Goal: Information Seeking & Learning: Learn about a topic

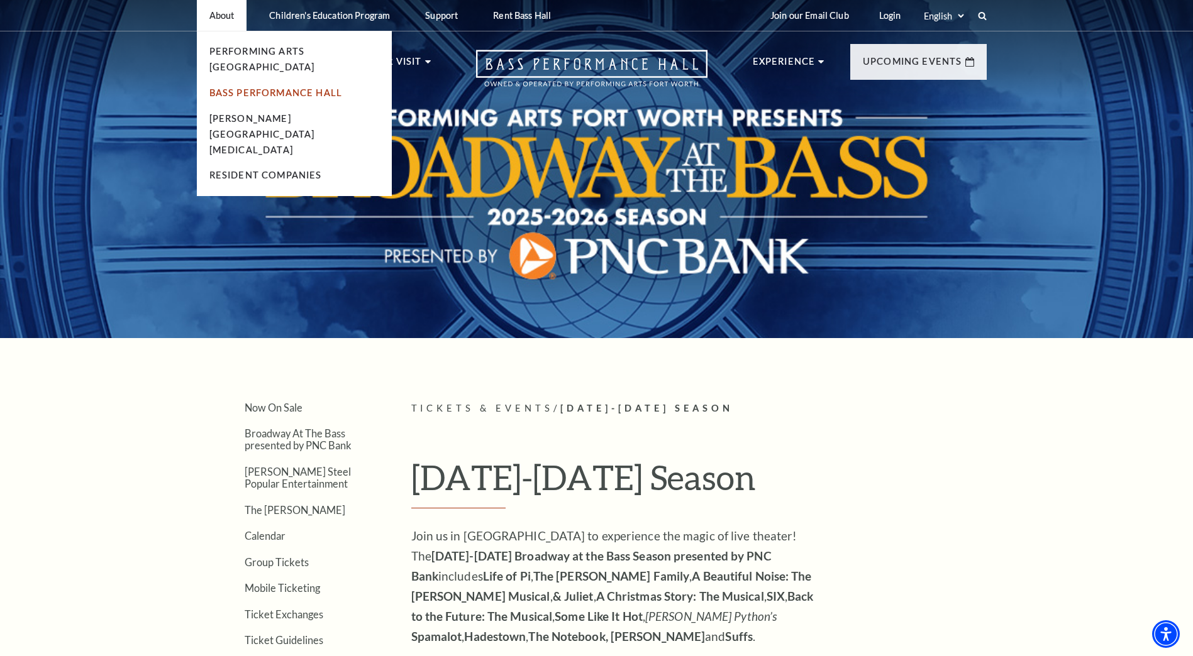
click at [262, 87] on link "Bass Performance Hall" at bounding box center [275, 92] width 133 height 11
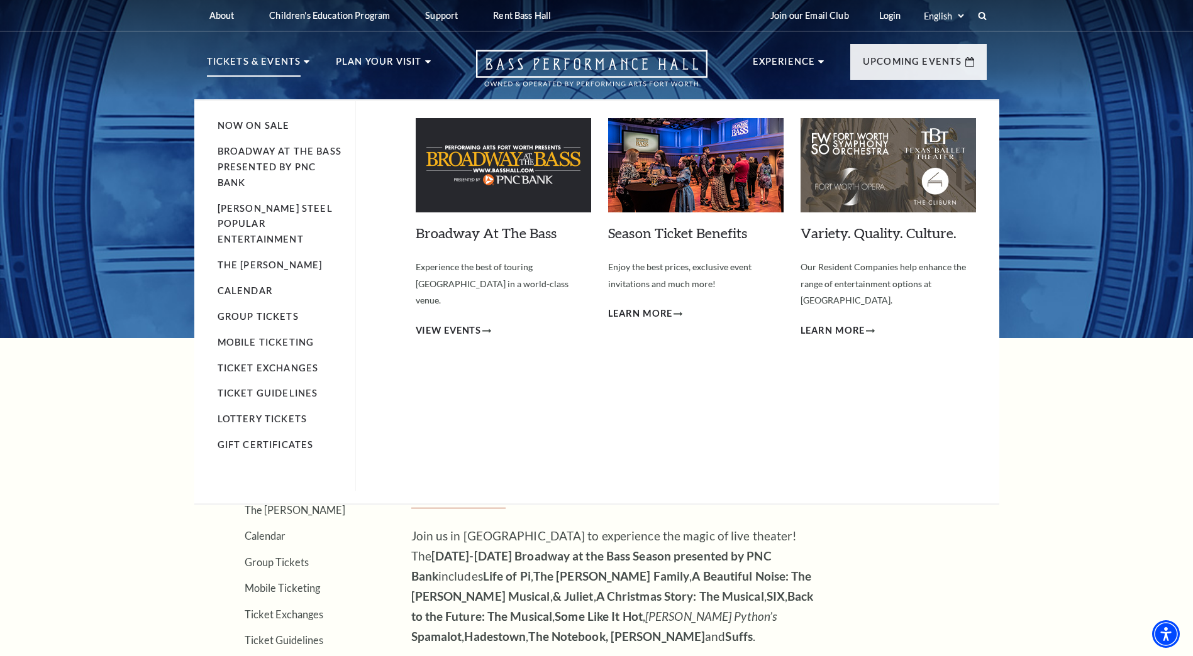
click at [910, 176] on img at bounding box center [887, 165] width 175 height 94
click at [839, 323] on span "Learn More" at bounding box center [832, 331] width 65 height 16
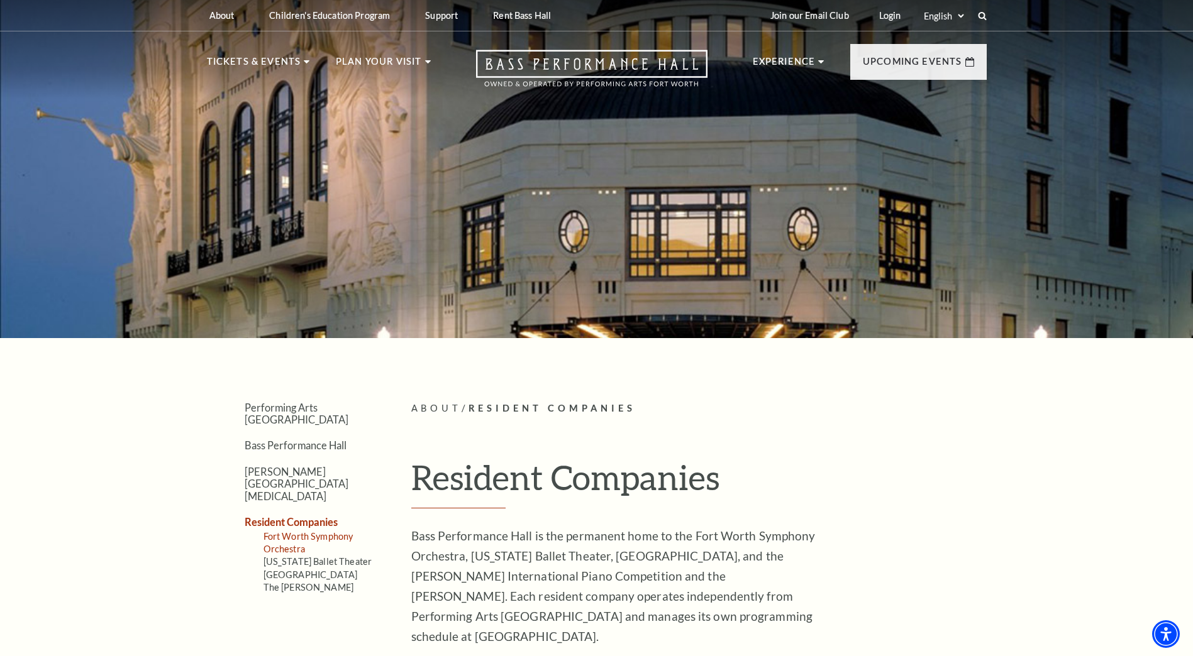
click at [301, 531] on link "Fort Worth Symphony Orchestra" at bounding box center [308, 542] width 90 height 23
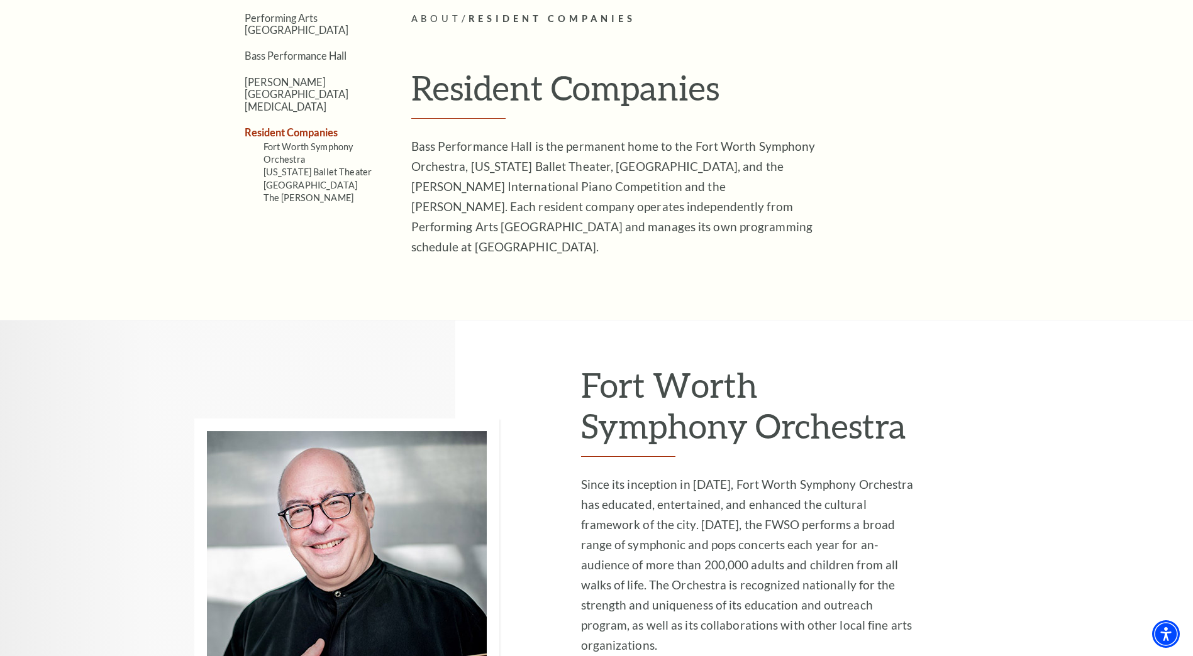
scroll to position [566, 0]
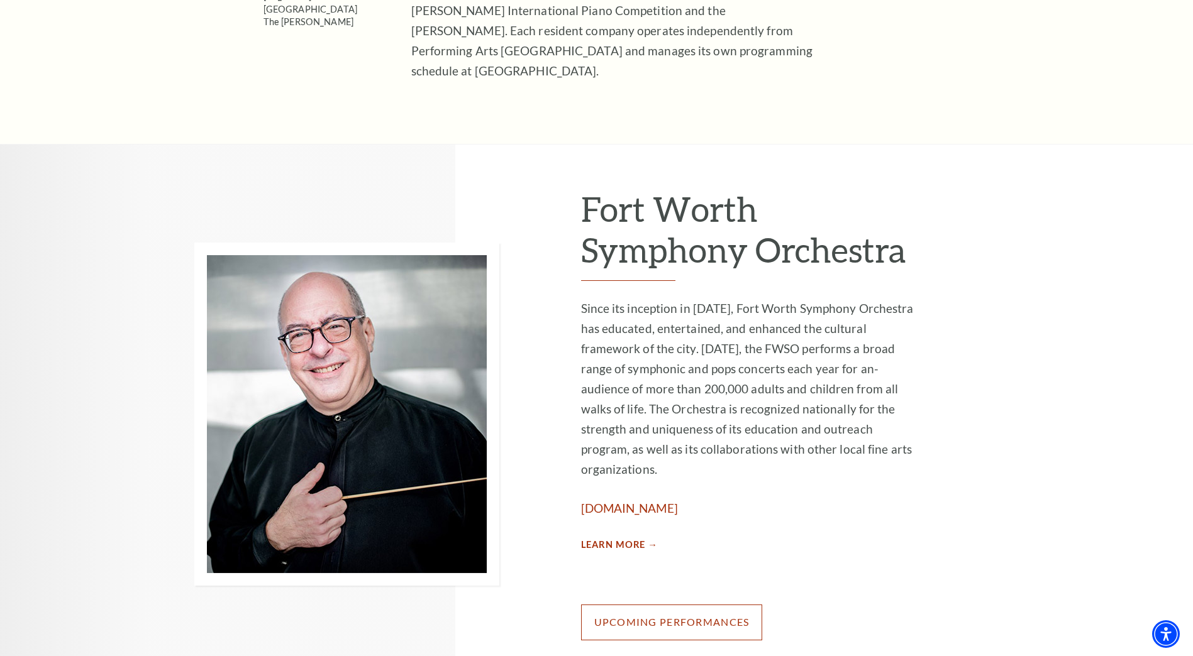
click at [695, 605] on link "Upcoming Performances" at bounding box center [672, 622] width 182 height 35
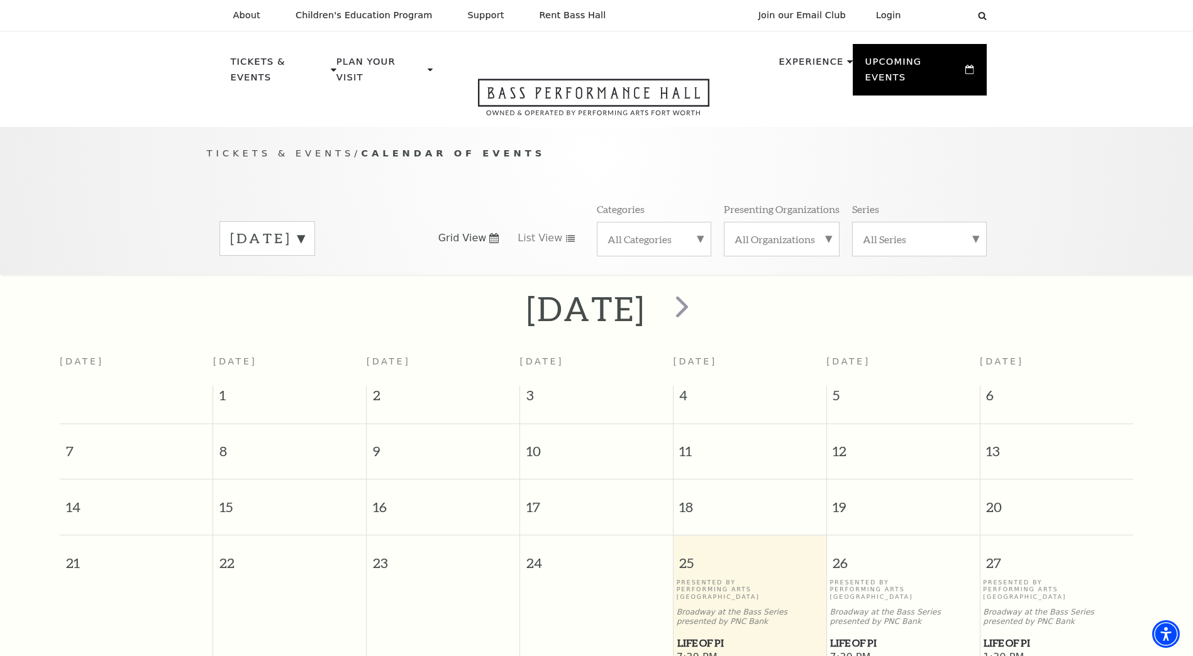
click at [304, 229] on label "[DATE]" at bounding box center [267, 238] width 74 height 19
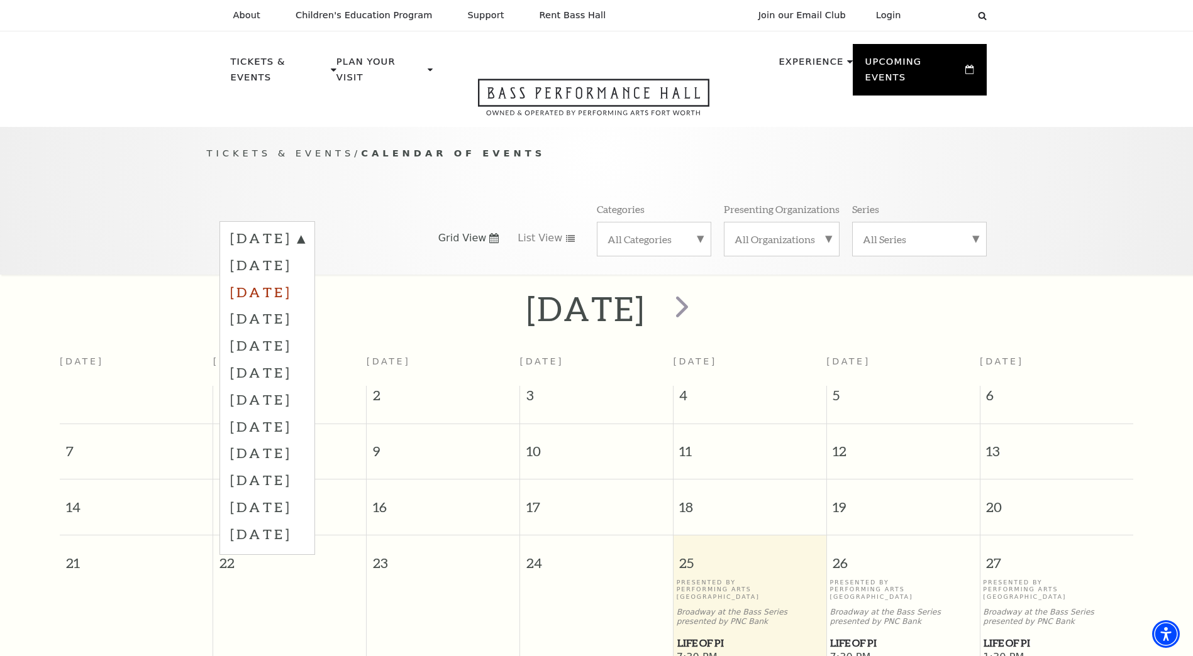
click at [304, 279] on label "[DATE]" at bounding box center [267, 292] width 74 height 27
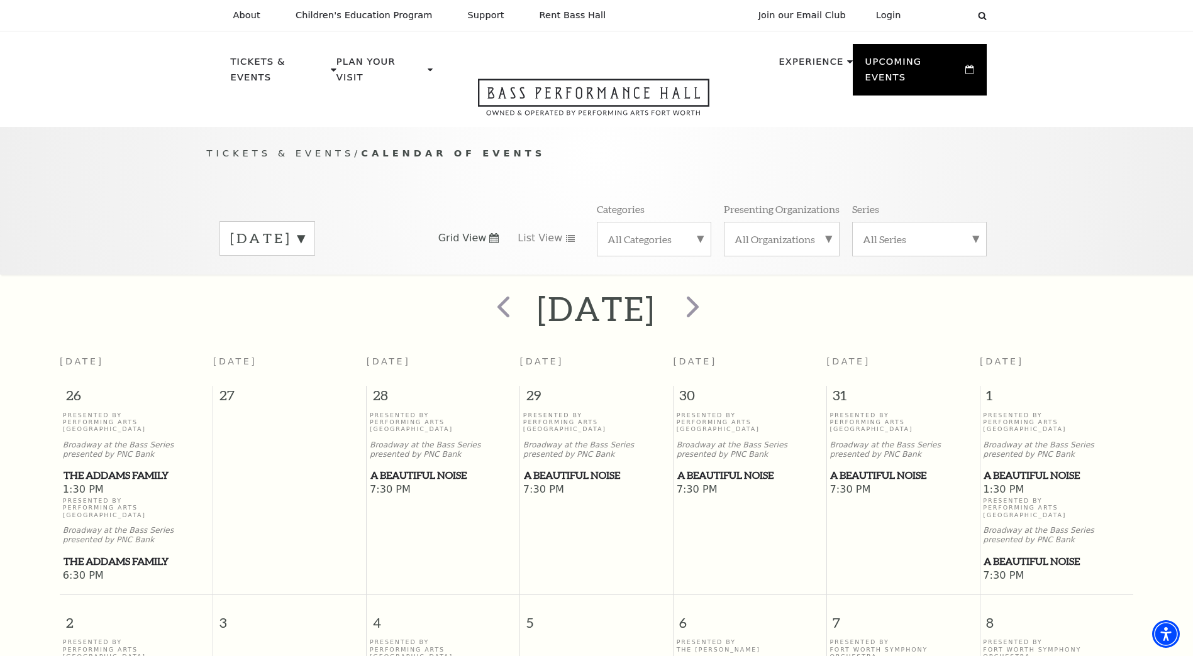
click at [304, 231] on label "[DATE]" at bounding box center [267, 238] width 74 height 19
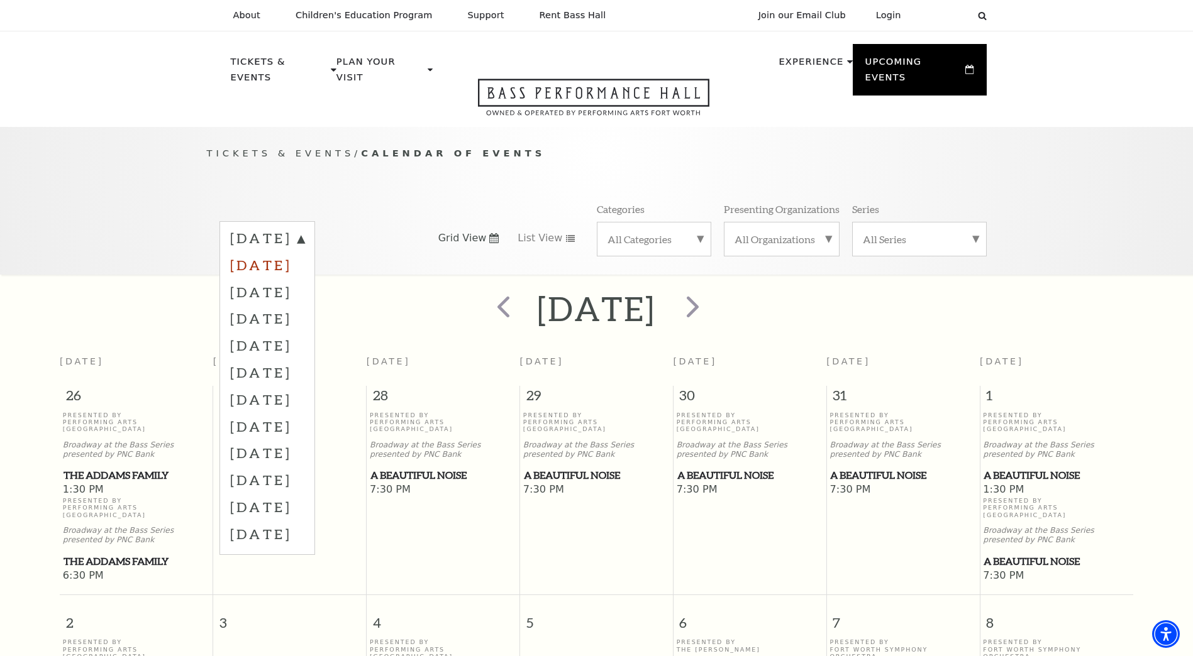
click at [285, 252] on label "[DATE]" at bounding box center [267, 264] width 74 height 27
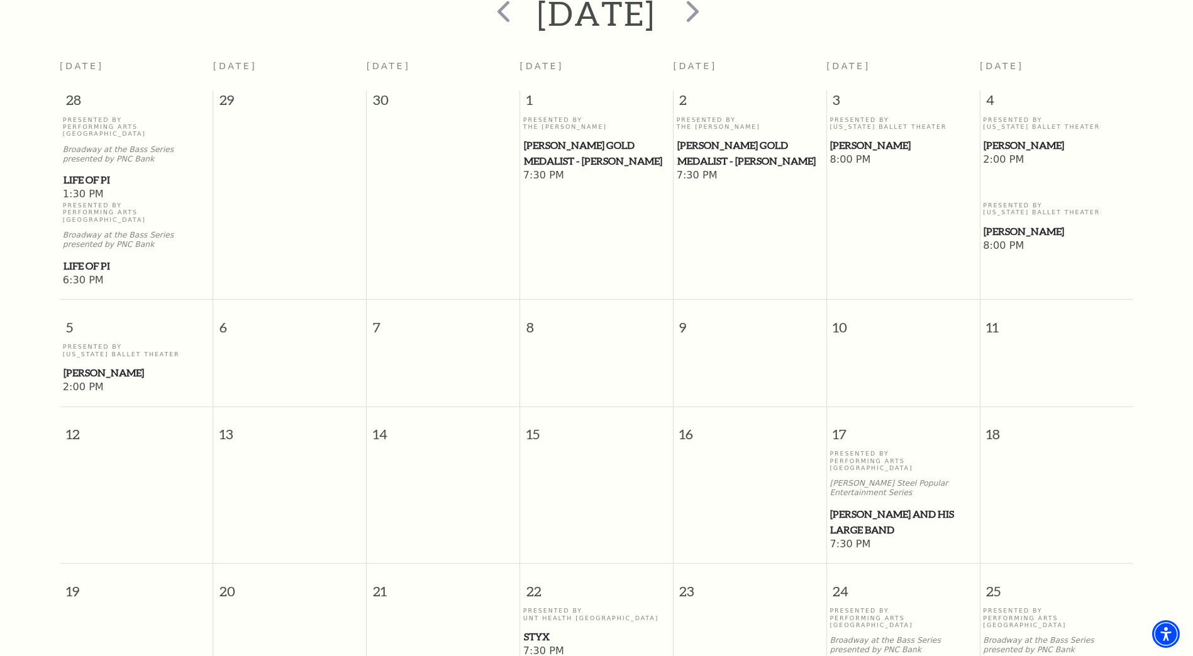
scroll to position [111, 0]
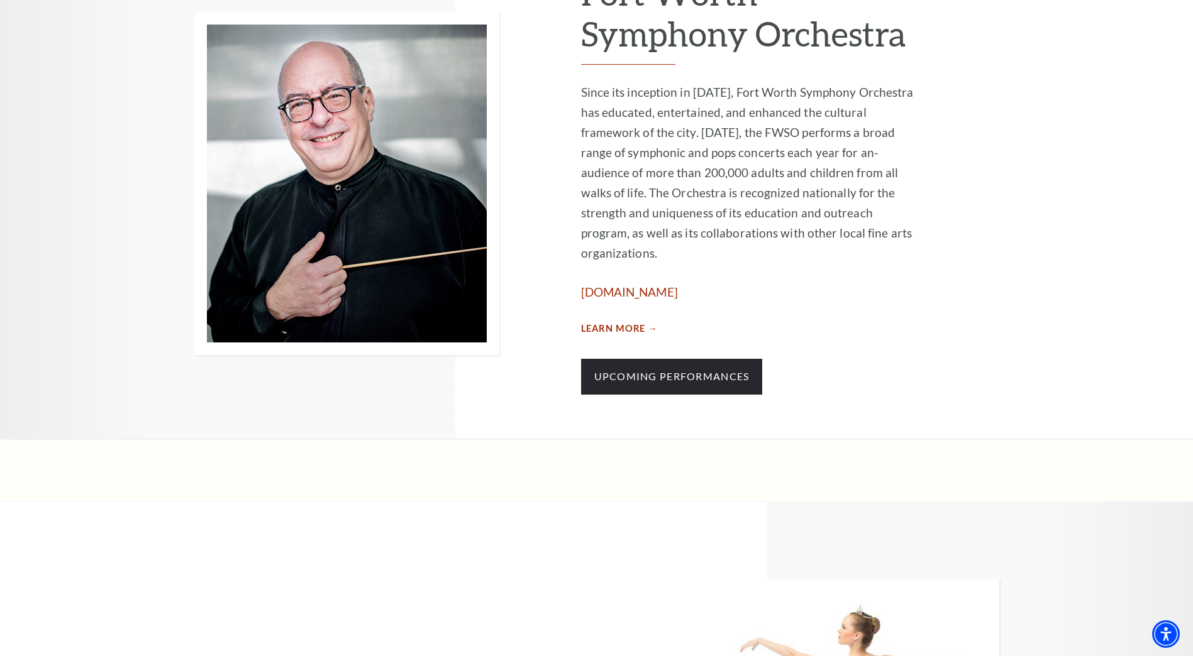
scroll to position [817, 0]
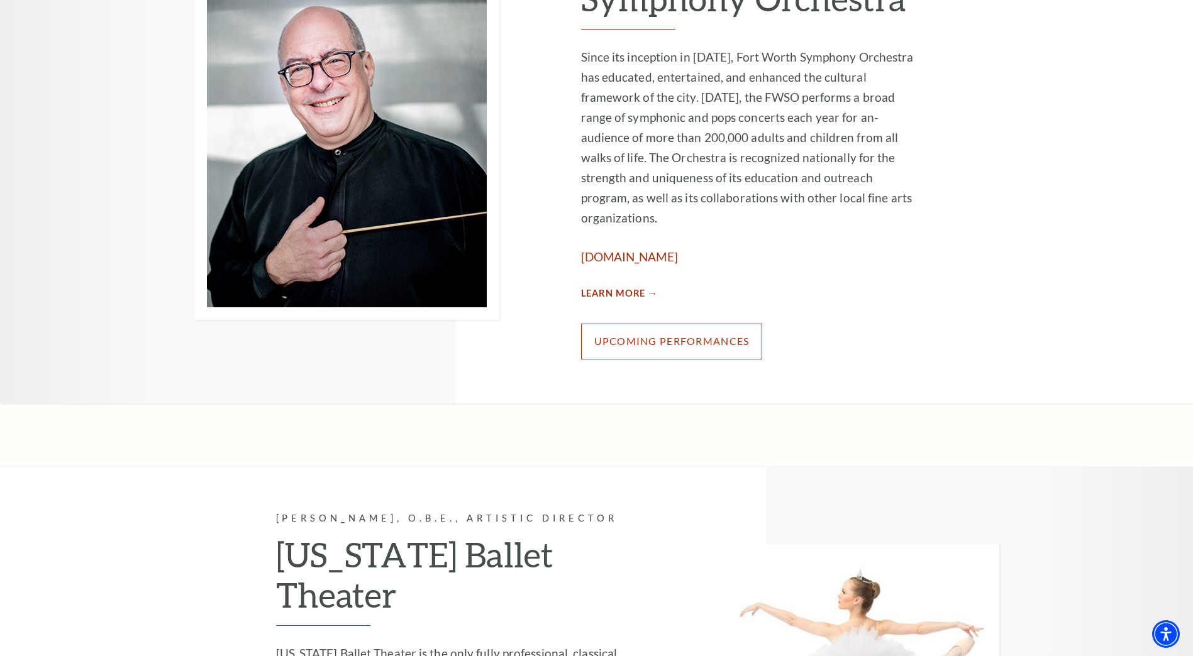
click at [636, 324] on link "Upcoming Performances" at bounding box center [672, 341] width 182 height 35
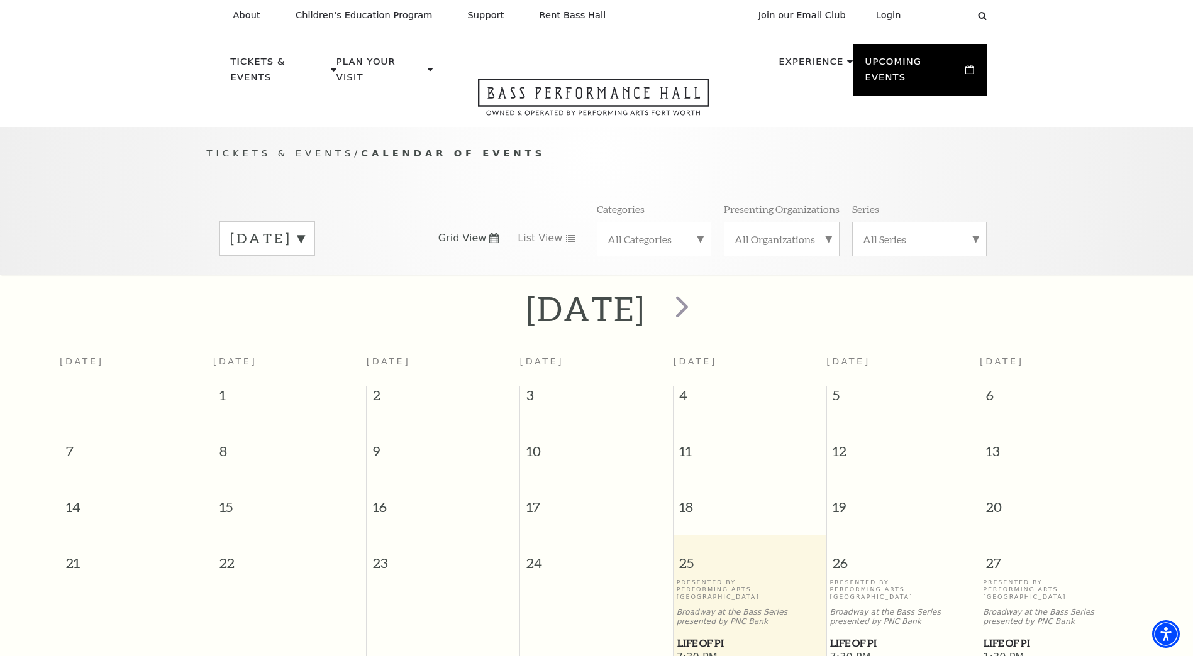
click at [315, 221] on div "[DATE]" at bounding box center [267, 238] width 96 height 35
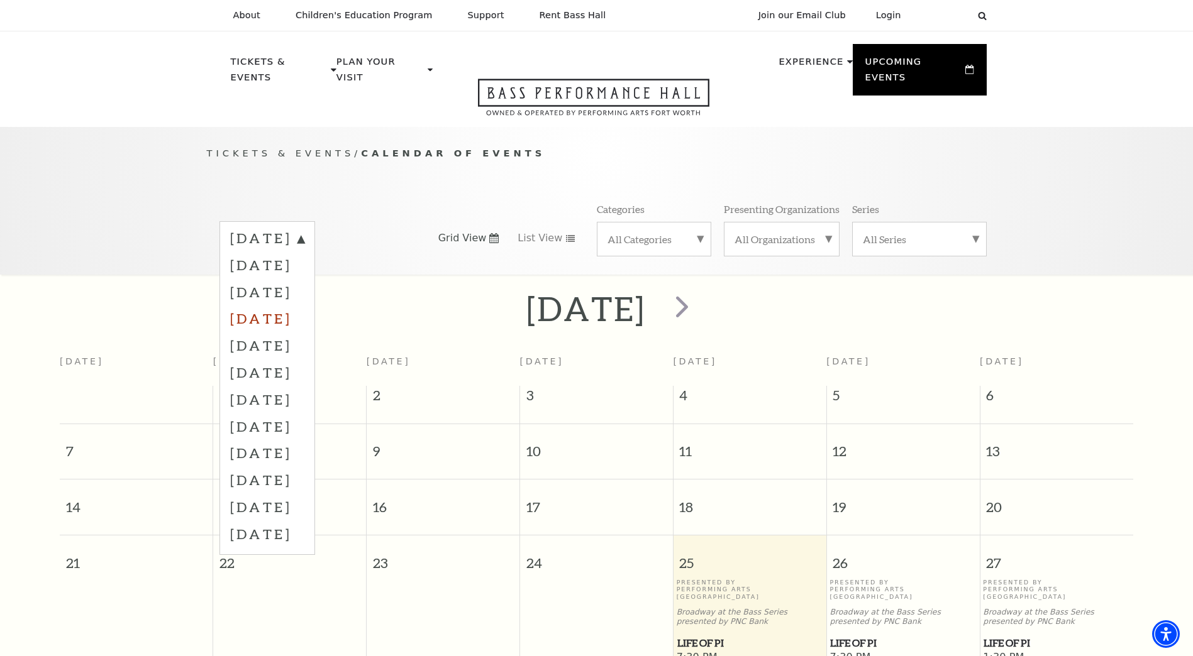
click at [304, 305] on label "[DATE]" at bounding box center [267, 318] width 74 height 27
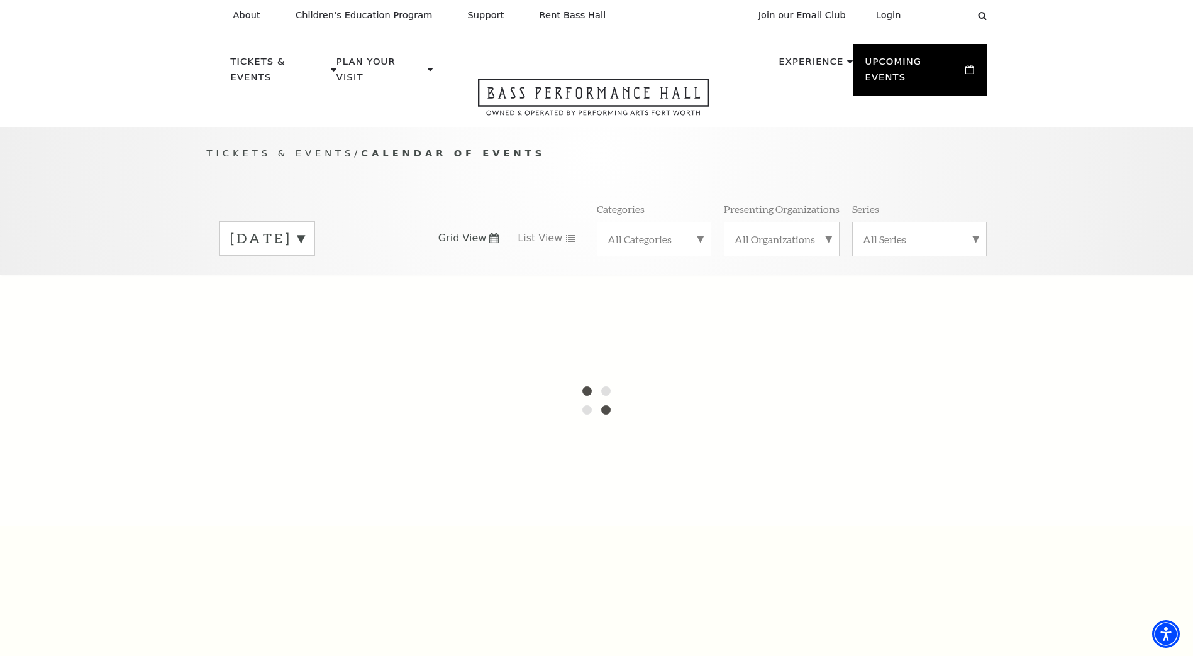
click at [678, 233] on label "All Categories" at bounding box center [653, 239] width 93 height 13
click at [676, 233] on label "All Categories" at bounding box center [653, 241] width 93 height 16
click at [795, 233] on label "All Organizations" at bounding box center [781, 239] width 94 height 13
click at [795, 233] on label "All Organizations" at bounding box center [781, 241] width 94 height 16
click at [1144, 205] on div "Tickets & Events / Calendar of Events [DATE] Grid View List View Categories All…" at bounding box center [596, 201] width 1193 height 148
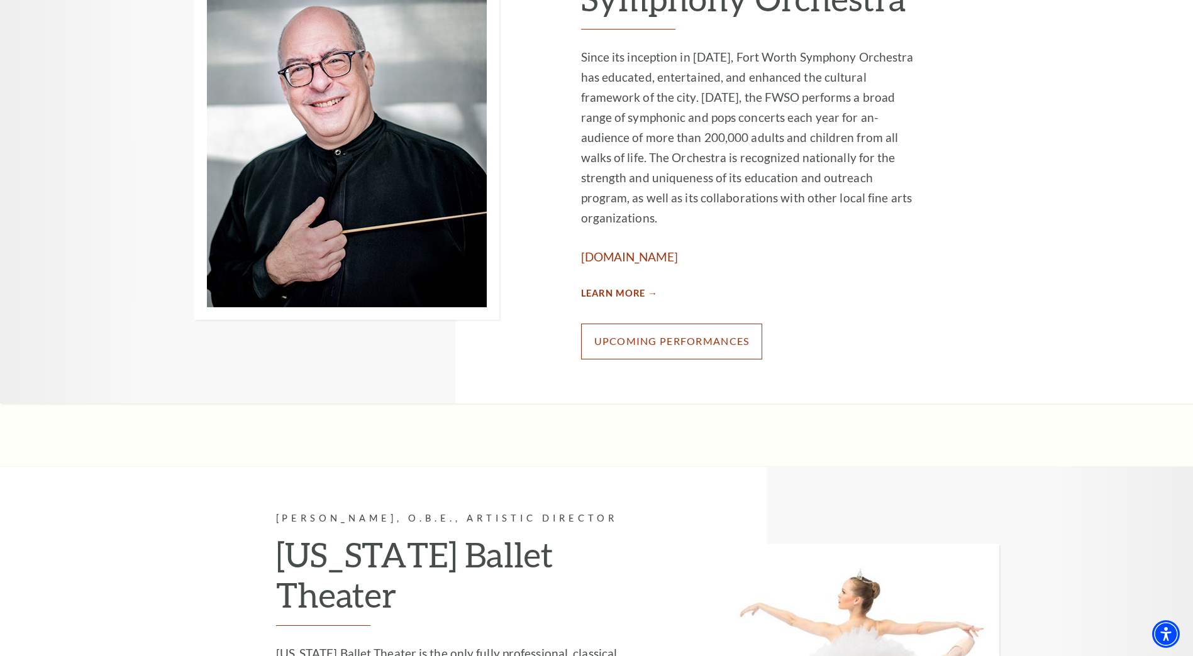
click at [702, 324] on link "Upcoming Performances" at bounding box center [672, 341] width 182 height 35
click at [693, 324] on link "Upcoming Performances" at bounding box center [672, 341] width 182 height 35
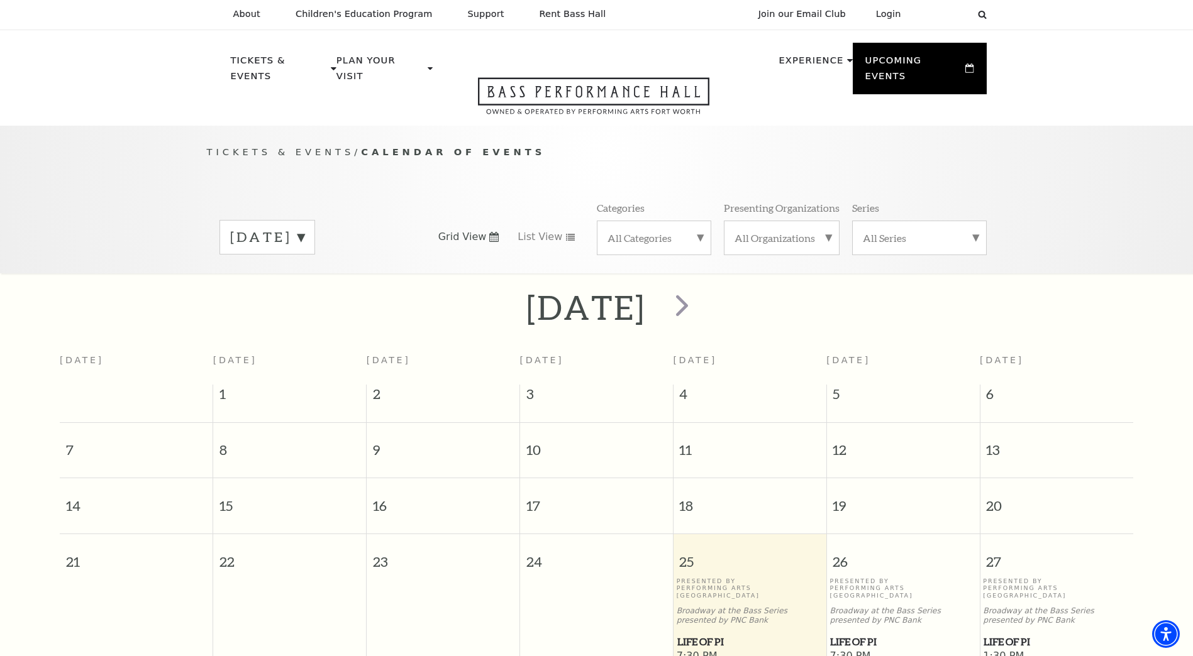
scroll to position [111, 0]
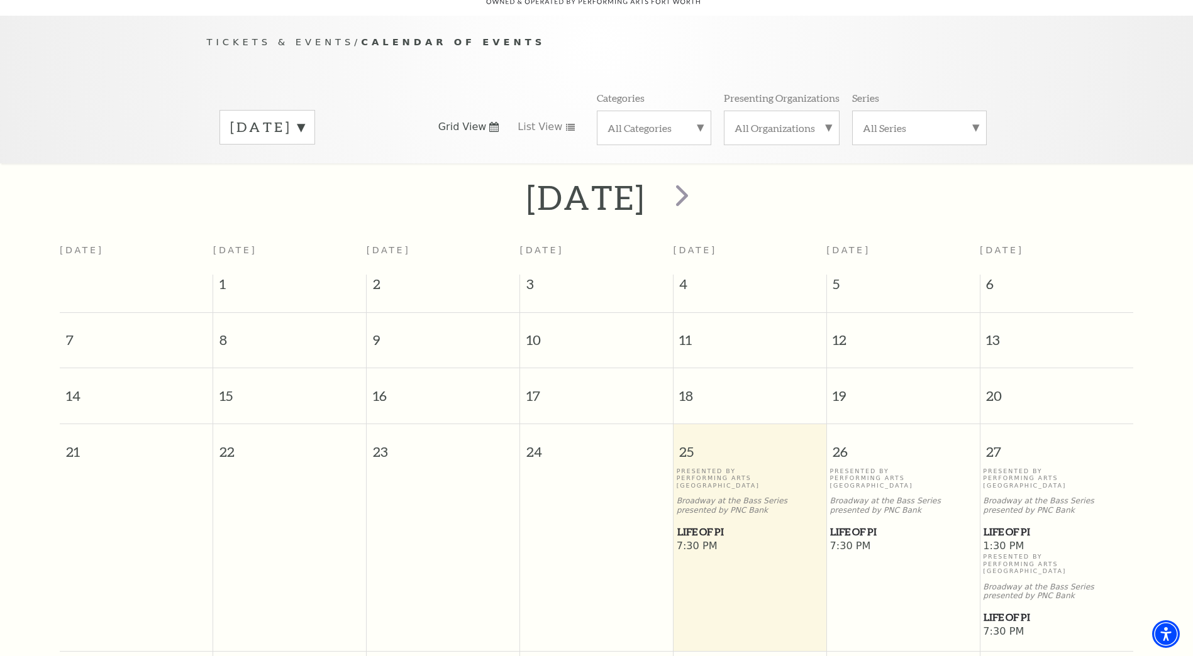
click at [966, 121] on label "All Series" at bounding box center [919, 127] width 113 height 13
click at [817, 121] on label "All Organizations" at bounding box center [781, 127] width 94 height 13
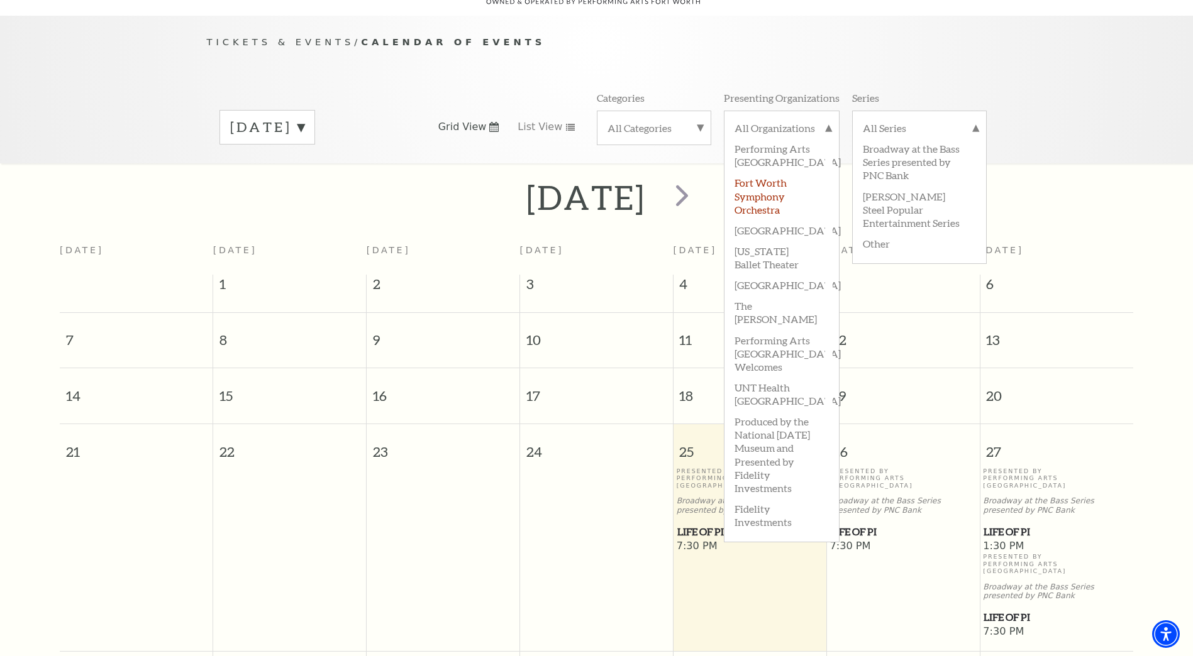
click at [776, 173] on label "Fort Worth Symphony Orchestra" at bounding box center [781, 195] width 94 height 47
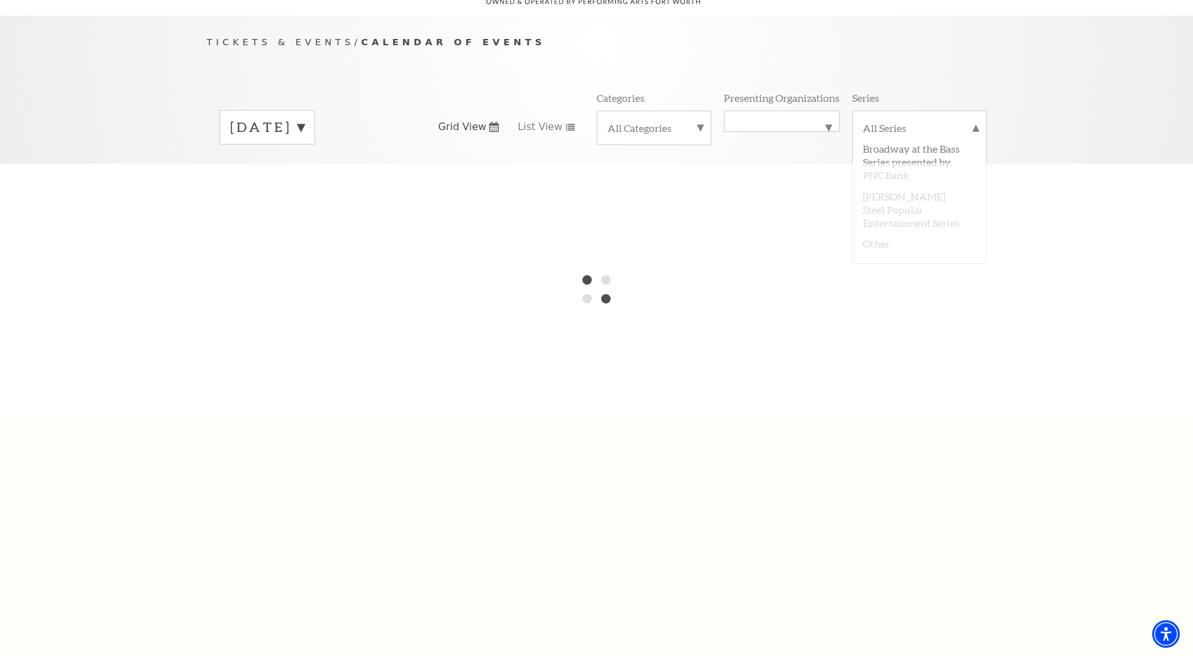
click at [1116, 72] on div "Tickets & Events / Calendar of Events September 2025 Grid View List View Catego…" at bounding box center [596, 90] width 1193 height 148
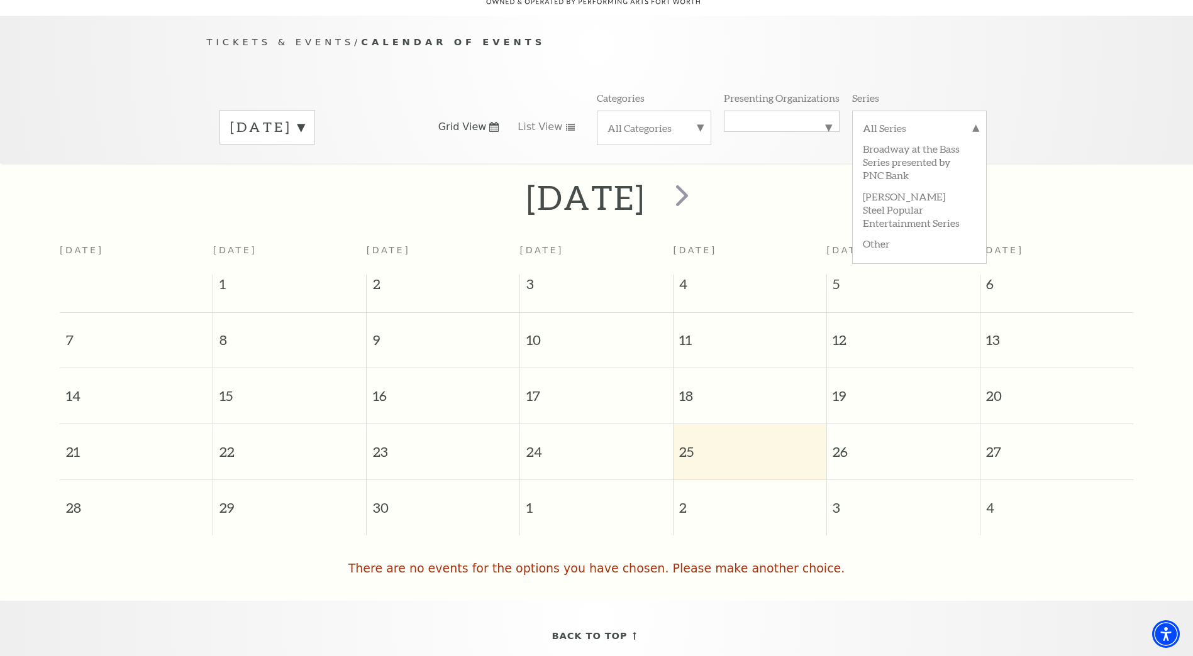
click at [304, 118] on label "September 2025" at bounding box center [267, 127] width 74 height 19
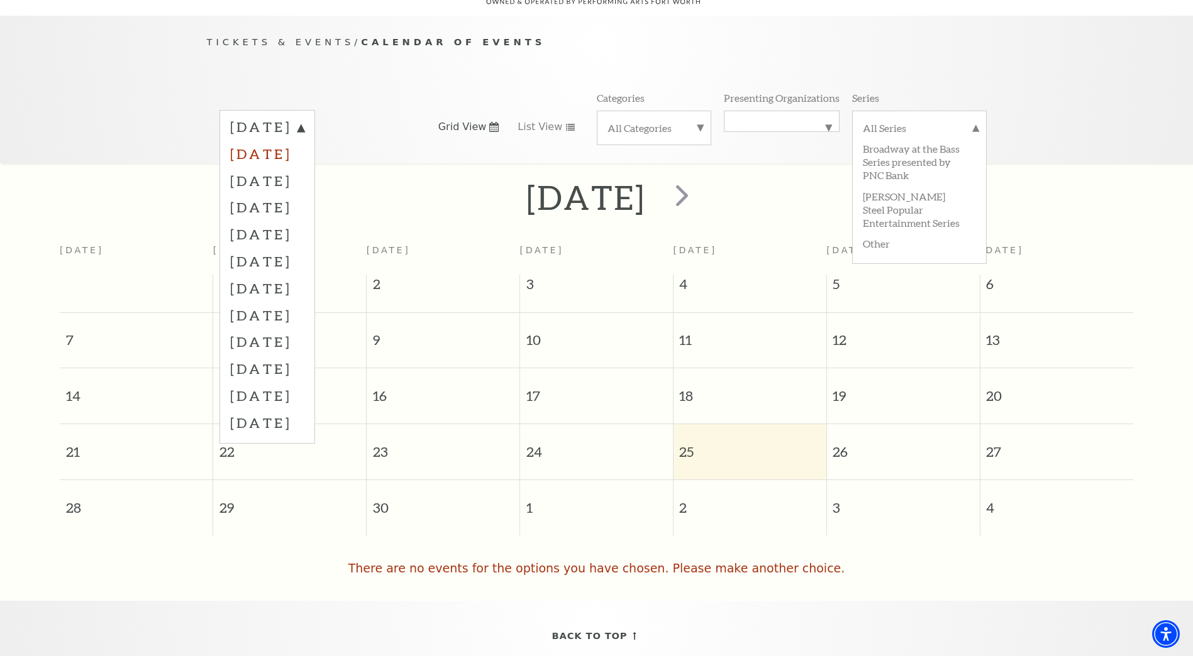
click at [304, 140] on label "October 2025" at bounding box center [267, 153] width 74 height 27
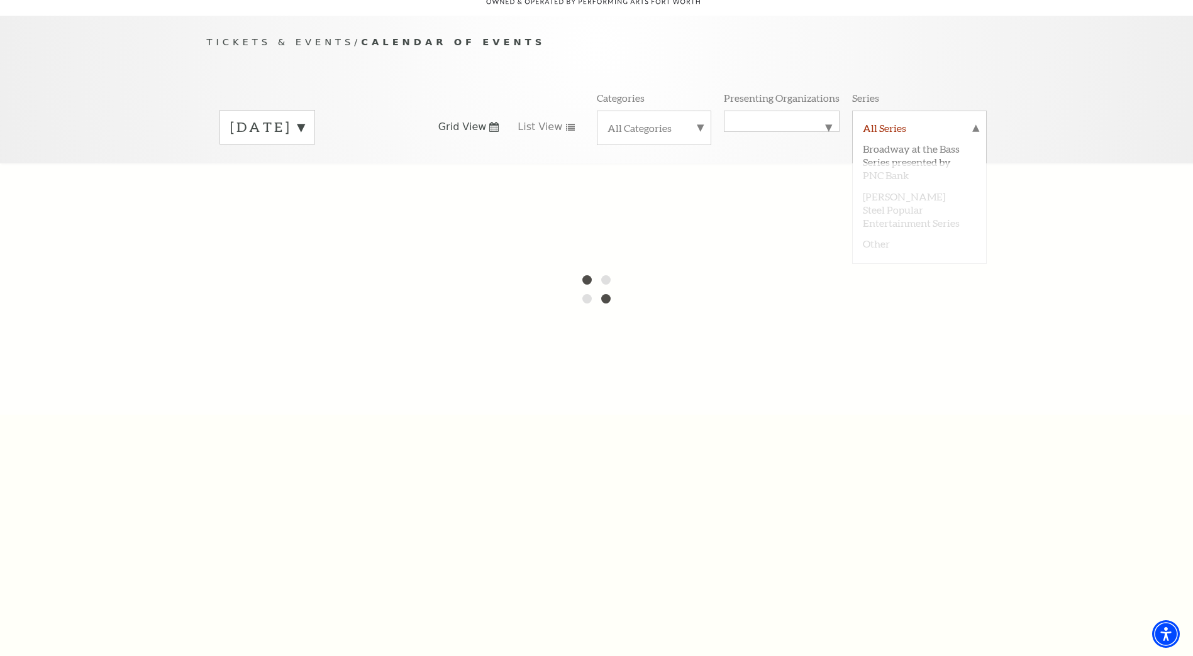
click at [892, 121] on label "All Series" at bounding box center [919, 129] width 113 height 16
click at [1047, 65] on div "Tickets & Events / Calendar of Events September 2025 Grid View List View Catego…" at bounding box center [596, 90] width 1193 height 148
click at [768, 121] on label "Fort Worth Symphony Orchestra" at bounding box center [781, 121] width 94 height 0
click at [992, 43] on div "Tickets & Events / Calendar of Events September 2025 Grid View List View Catego…" at bounding box center [596, 99] width 805 height 128
click at [788, 111] on div "All Organizations Performing Arts Fort Worth Fort Worth Symphony Orchestra Jubi…" at bounding box center [782, 128] width 116 height 34
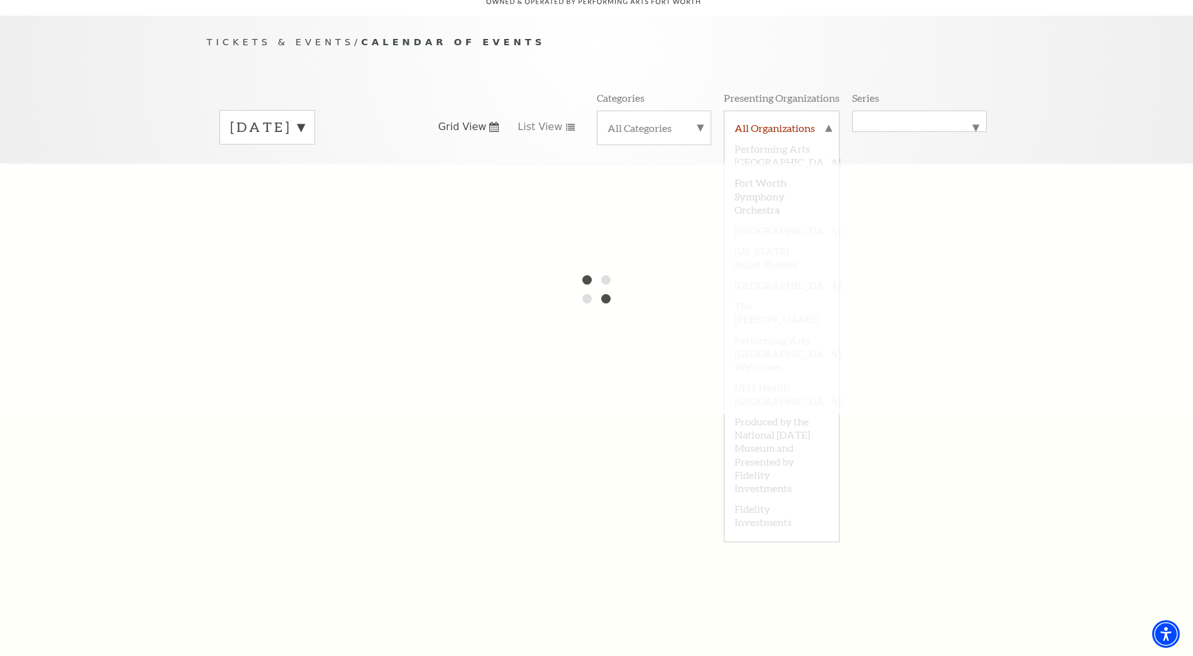
click at [822, 121] on label "All Organizations" at bounding box center [781, 129] width 94 height 16
click at [822, 121] on label "All Organizations" at bounding box center [781, 121] width 94 height 0
click at [769, 179] on div at bounding box center [596, 288] width 1193 height 251
click at [1049, 52] on div "Tickets & Events / Calendar of Events September 2025 Grid View List View Catego…" at bounding box center [596, 90] width 1193 height 148
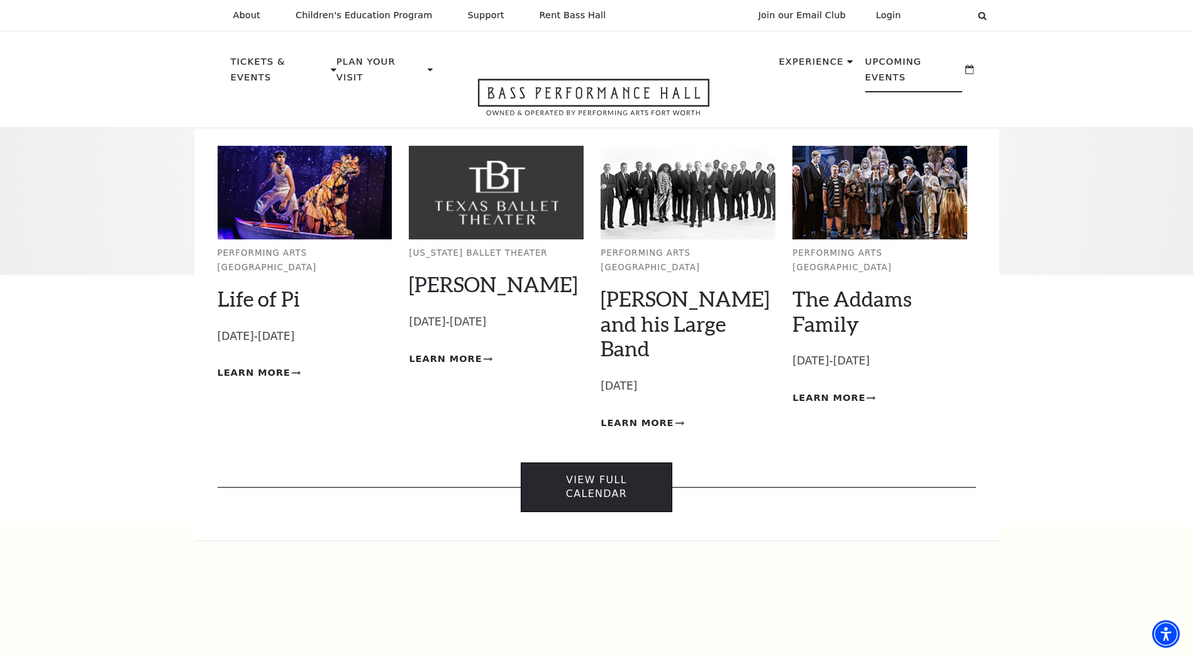
click at [602, 463] on link "View Full Calendar" at bounding box center [597, 488] width 152 height 50
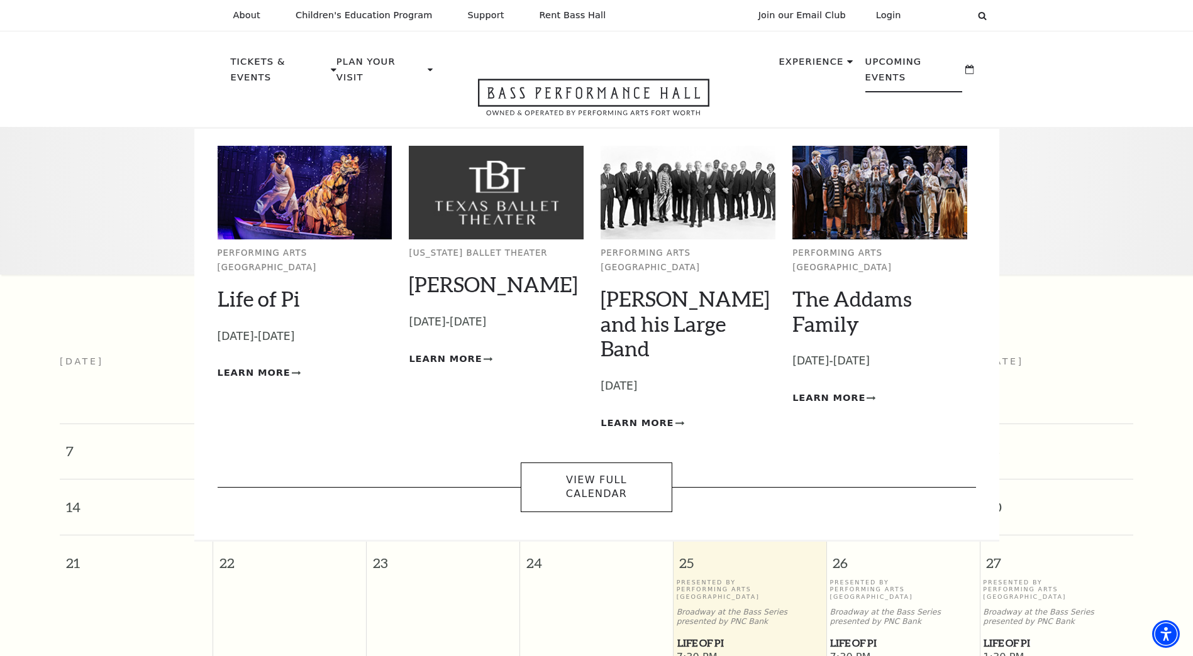
scroll to position [111, 0]
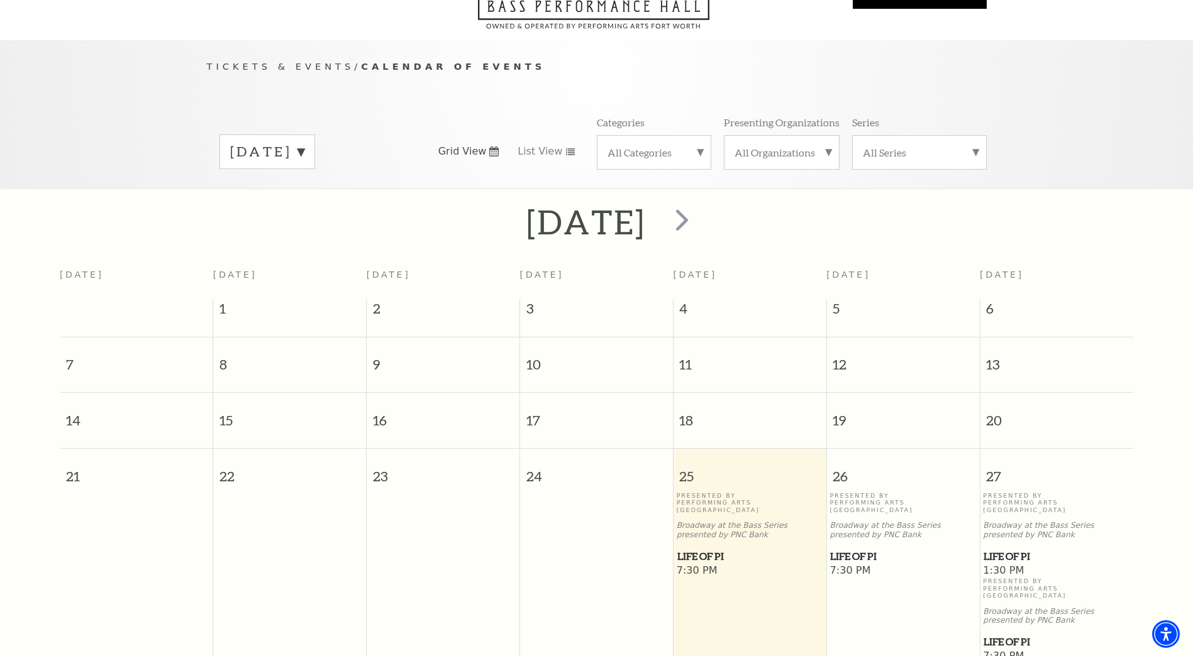
scroll to position [111, 0]
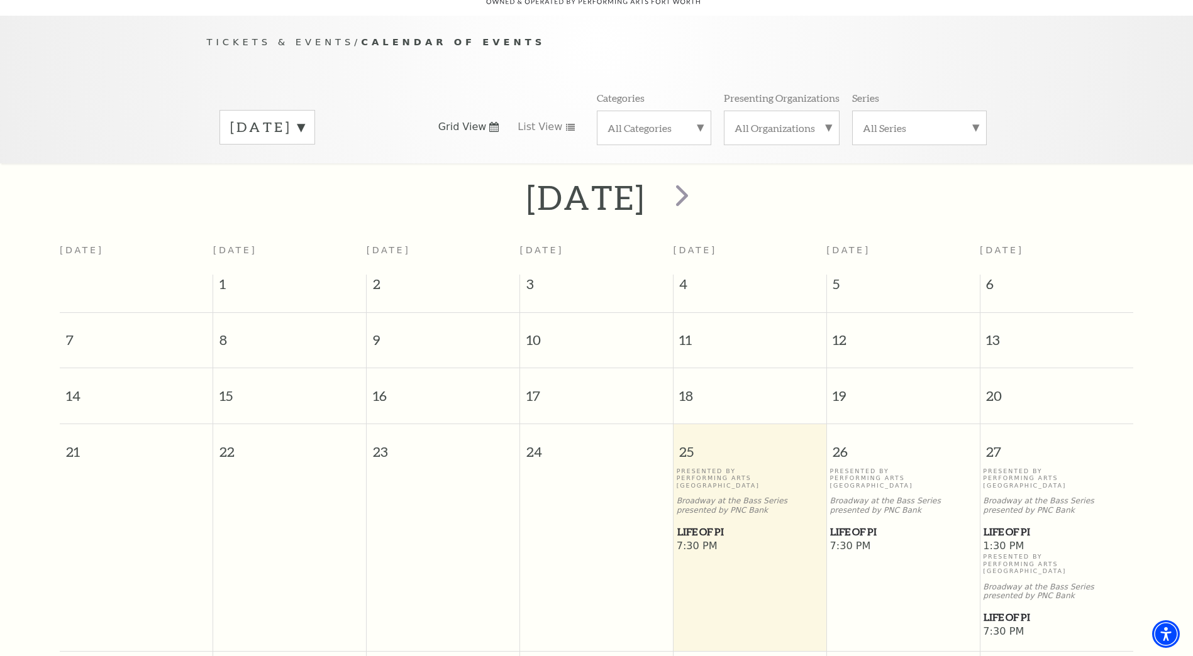
click at [816, 111] on div "All Organizations" at bounding box center [782, 128] width 116 height 35
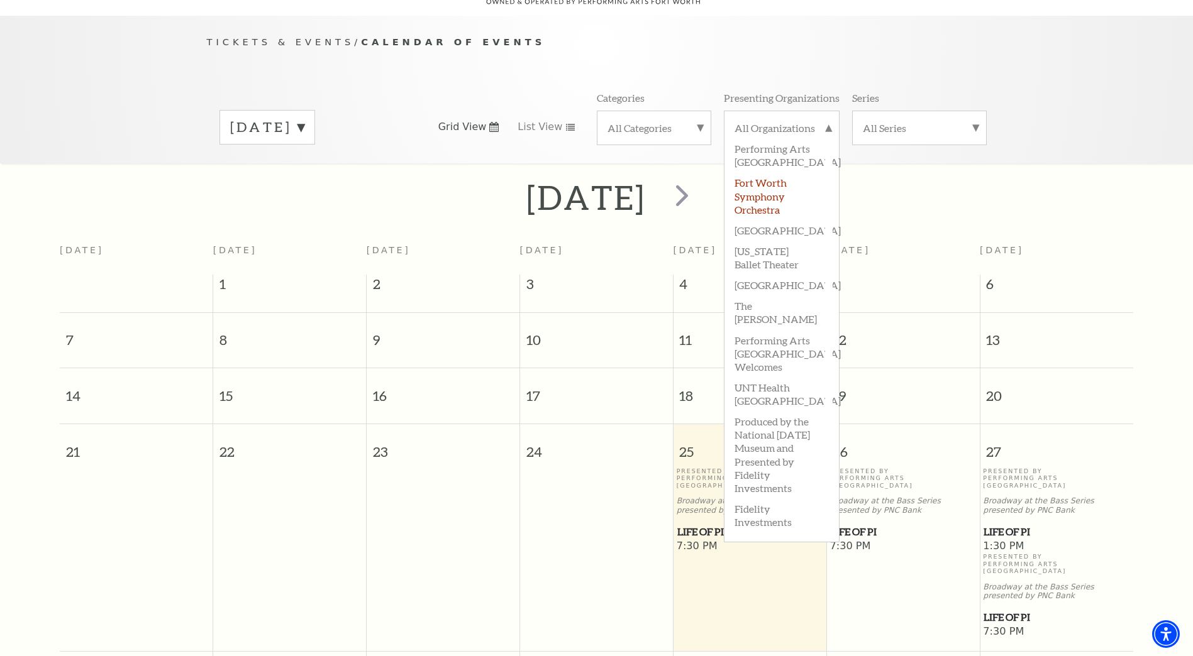
click at [776, 179] on label "Fort Worth Symphony Orchestra" at bounding box center [781, 195] width 94 height 47
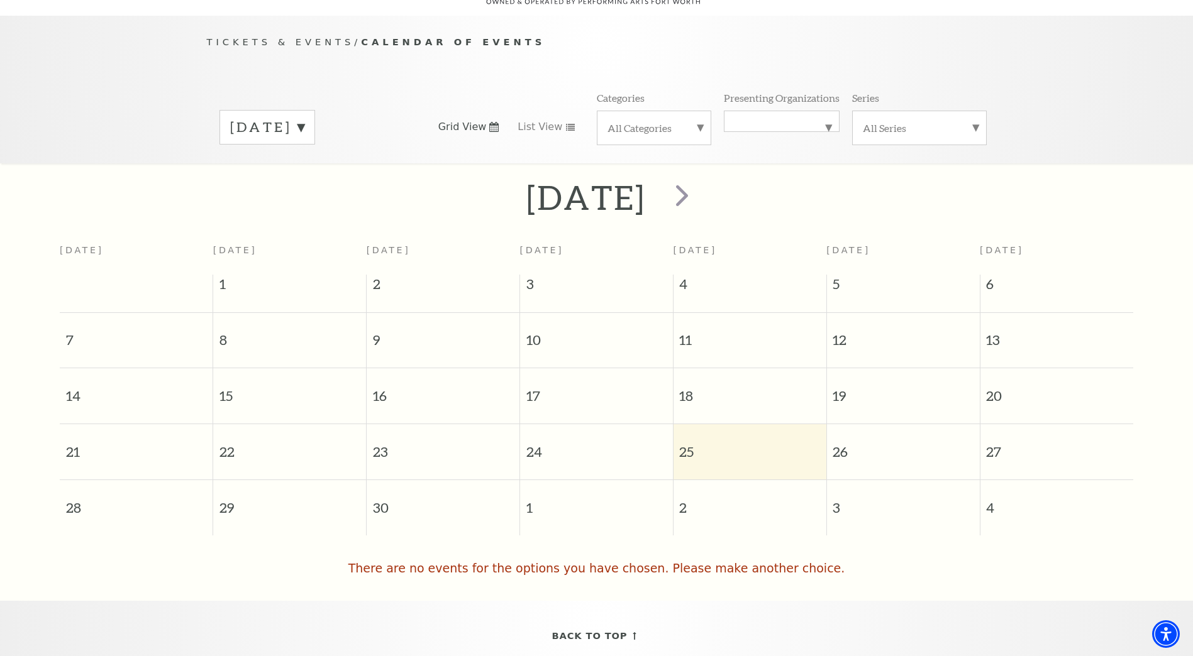
click at [129, 56] on div "Tickets & Events / Calendar of Events September 2025 Grid View List View Catego…" at bounding box center [596, 90] width 1193 height 148
click at [262, 118] on label "September 2025" at bounding box center [267, 127] width 74 height 19
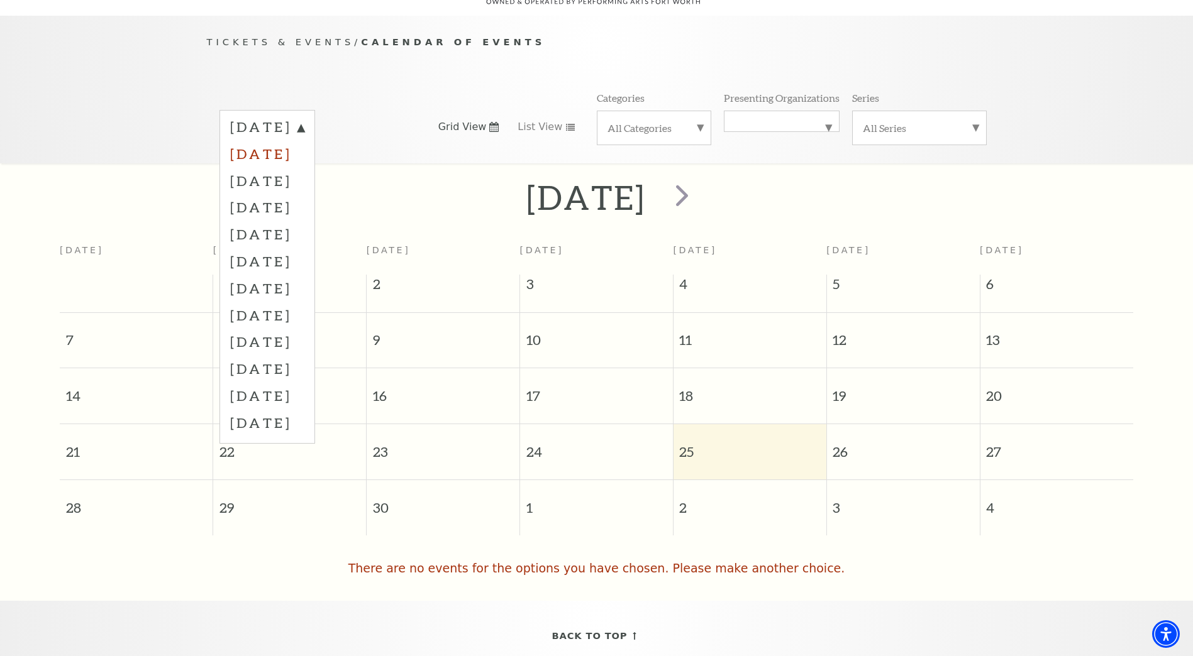
click at [279, 140] on label "October 2025" at bounding box center [267, 153] width 74 height 27
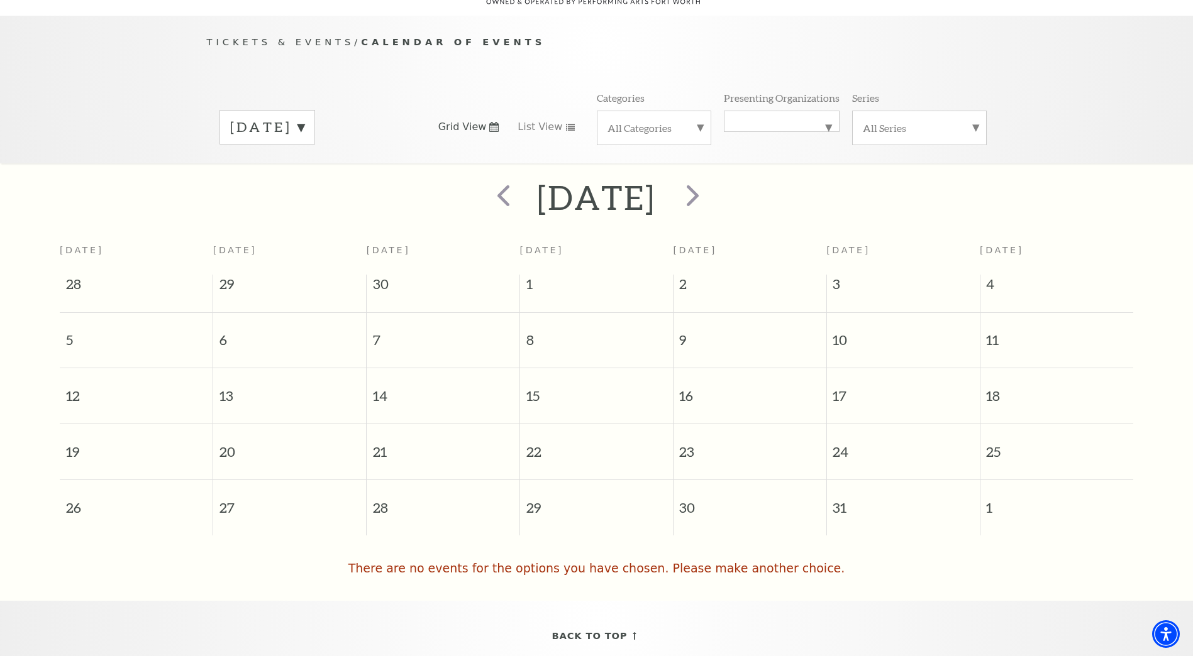
click at [170, 91] on div "Tickets & Events / Calendar of Events October 2025 Grid View List View Categori…" at bounding box center [596, 90] width 1193 height 148
click at [289, 118] on label "October 2025" at bounding box center [267, 127] width 74 height 19
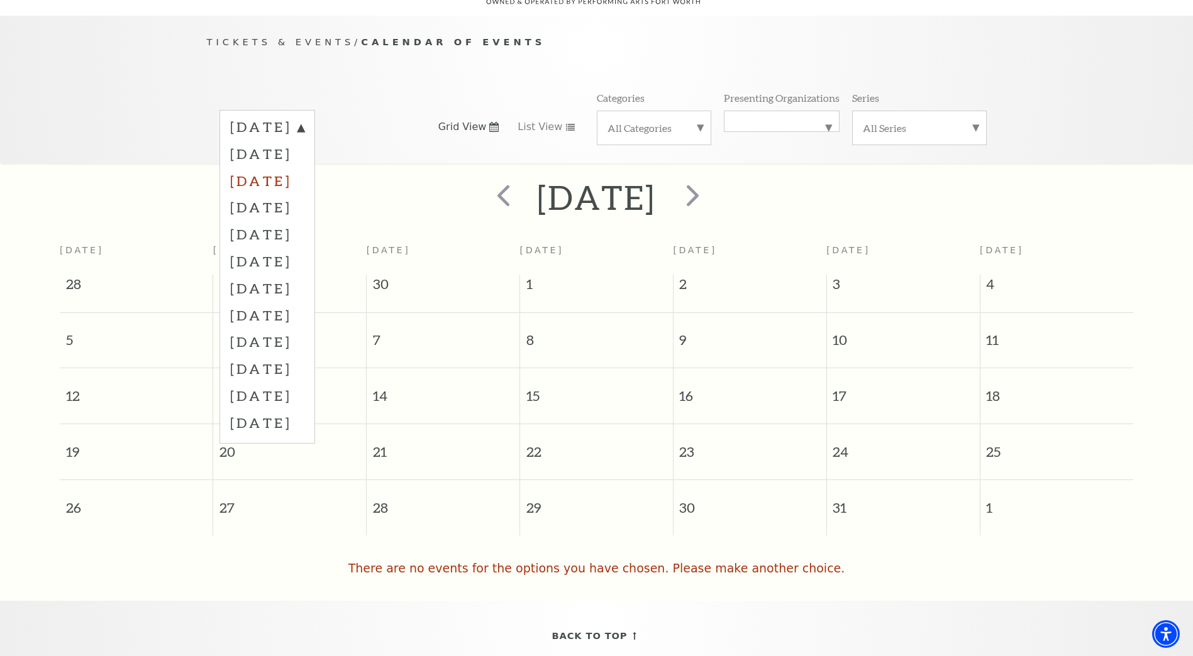
click at [289, 167] on label "November 2025" at bounding box center [267, 180] width 74 height 27
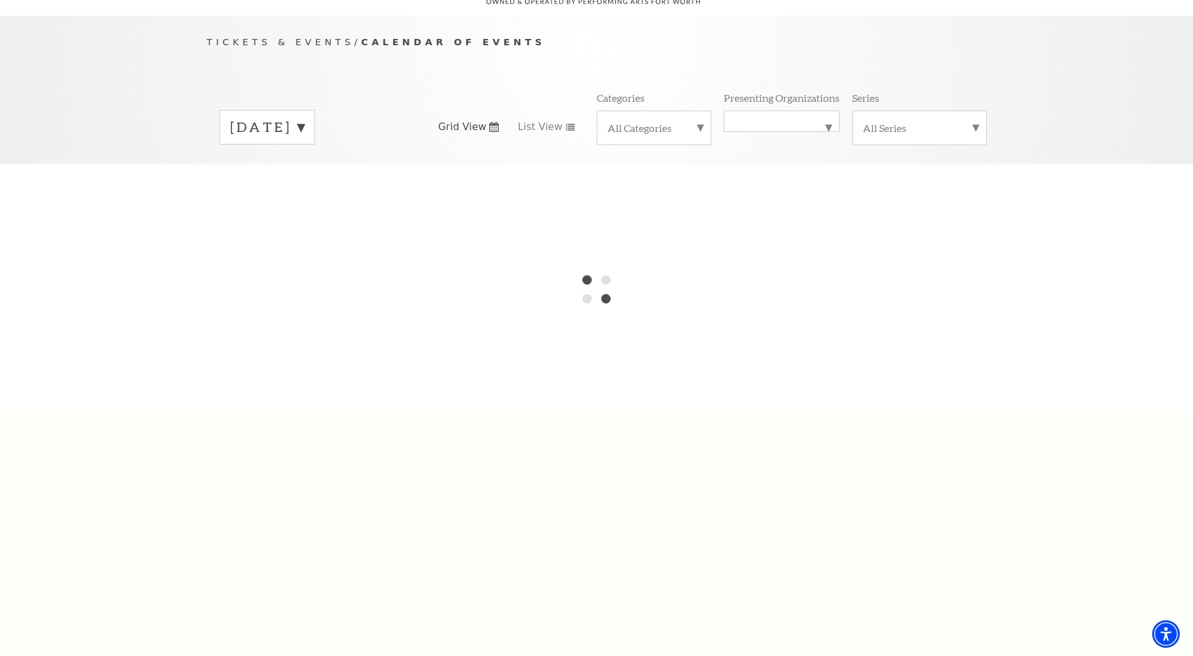
click at [186, 109] on div "Tickets & Events / Calendar of Events October 2025 Grid View List View Categori…" at bounding box center [596, 90] width 1193 height 148
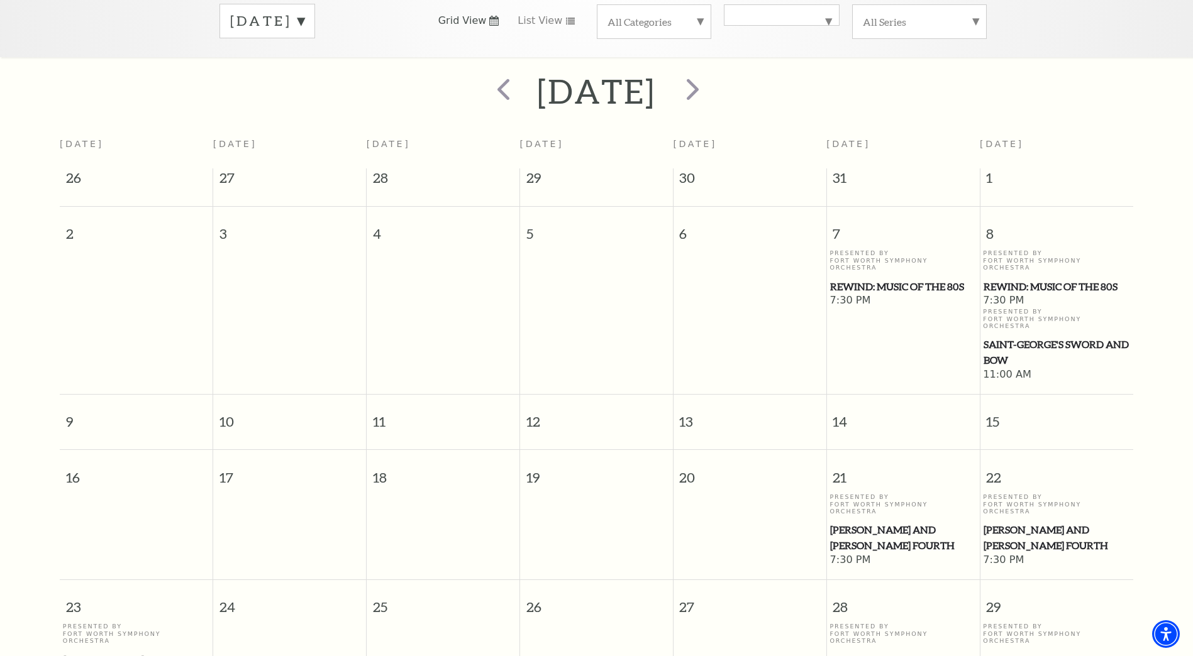
scroll to position [174, 0]
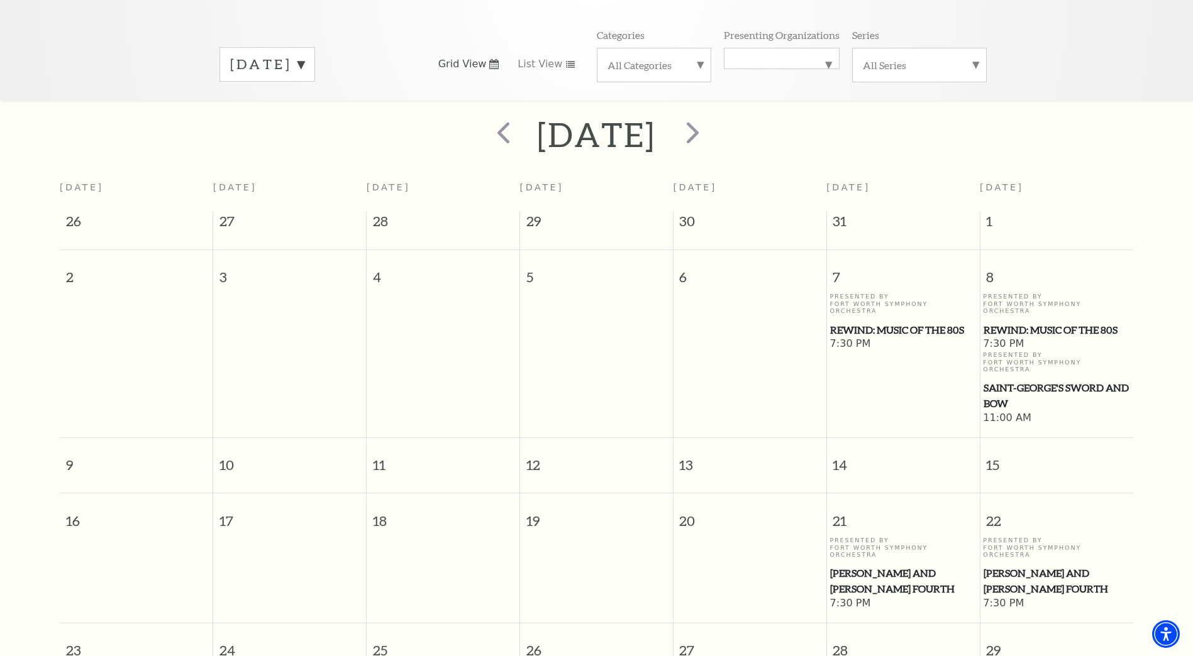
click at [304, 55] on label "November 2025" at bounding box center [267, 64] width 74 height 19
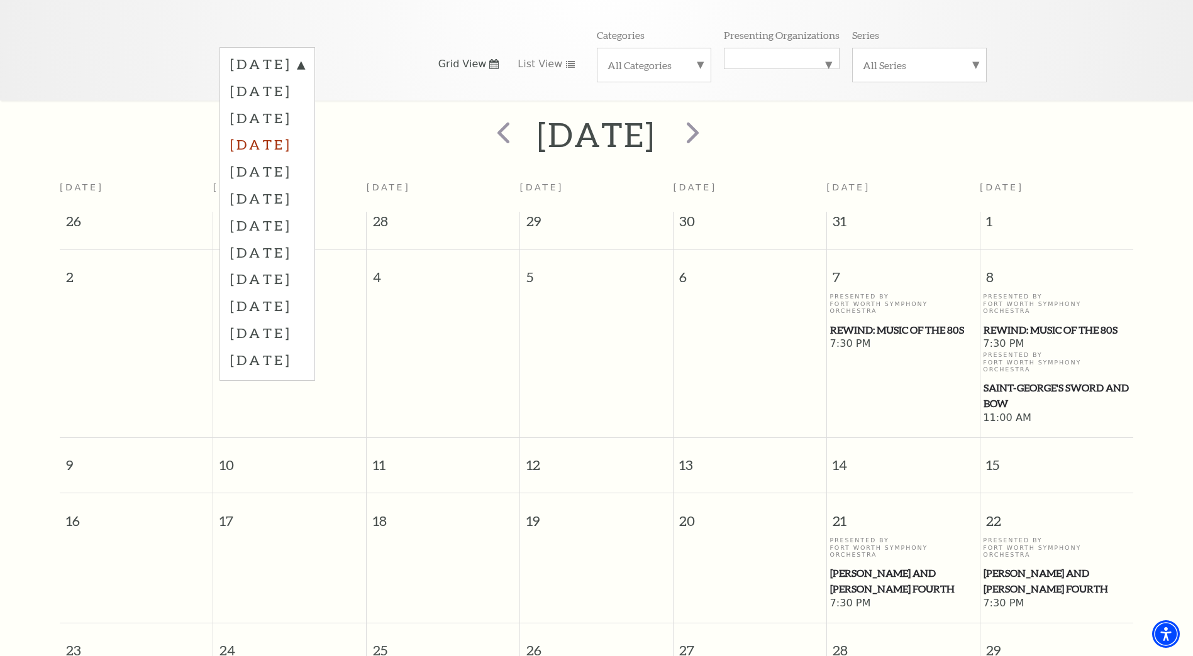
click at [304, 131] on label "December 2025" at bounding box center [267, 144] width 74 height 27
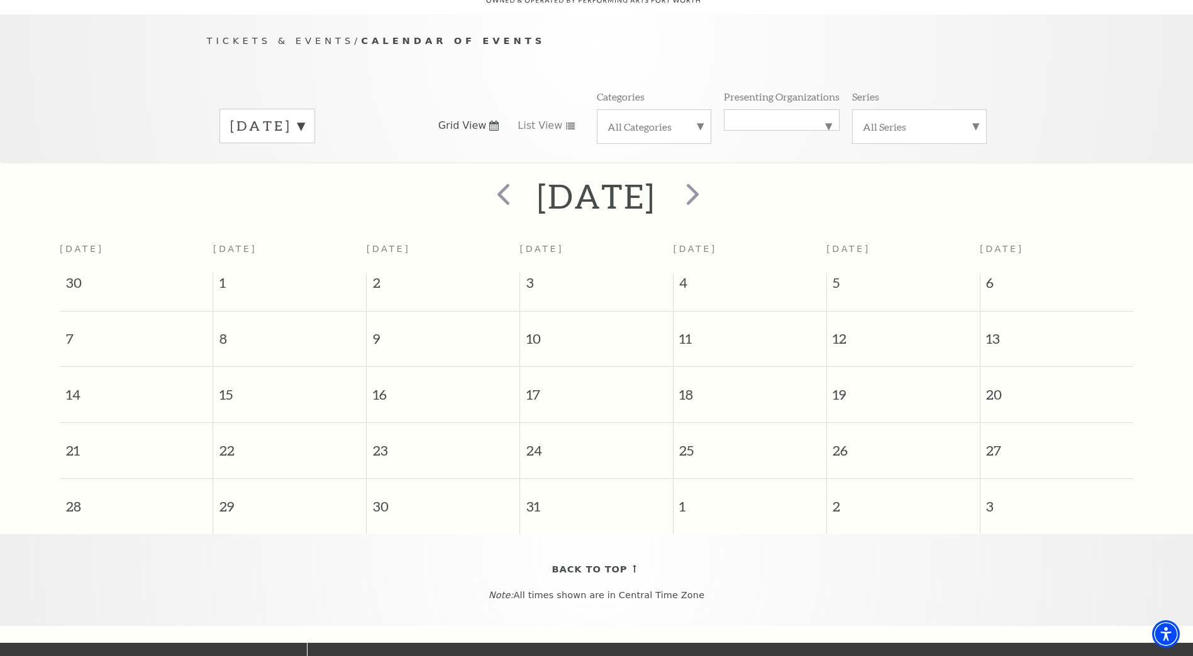
scroll to position [111, 0]
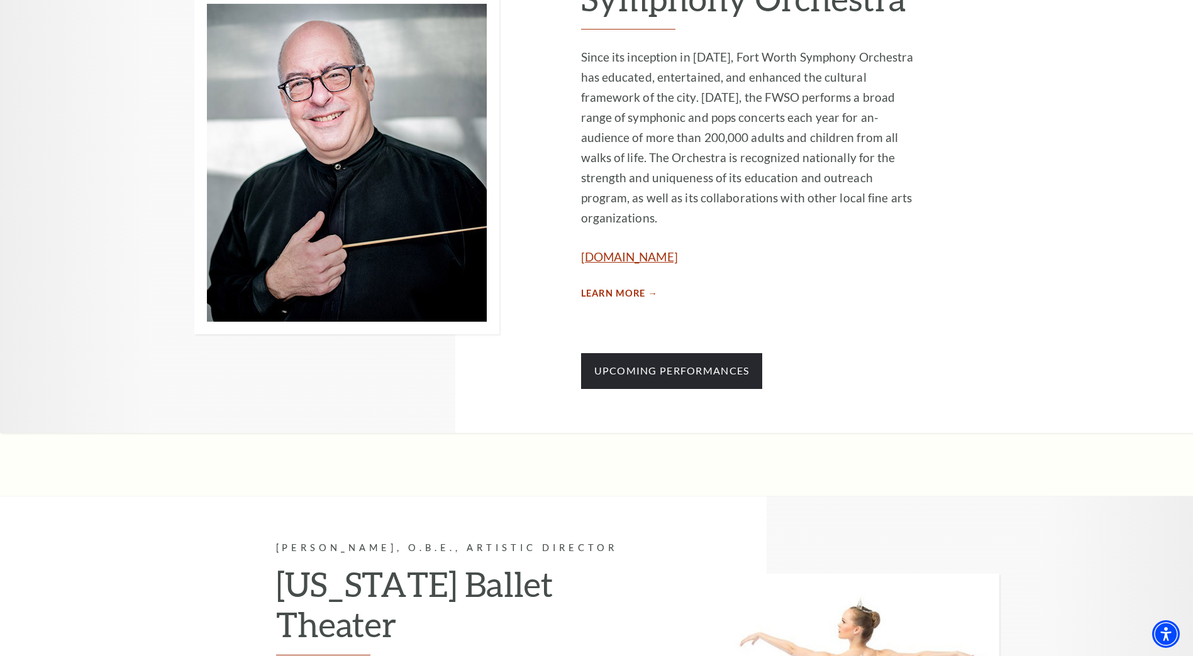
click at [664, 250] on link "[DOMAIN_NAME]" at bounding box center [629, 257] width 97 height 14
